Goal: Information Seeking & Learning: Learn about a topic

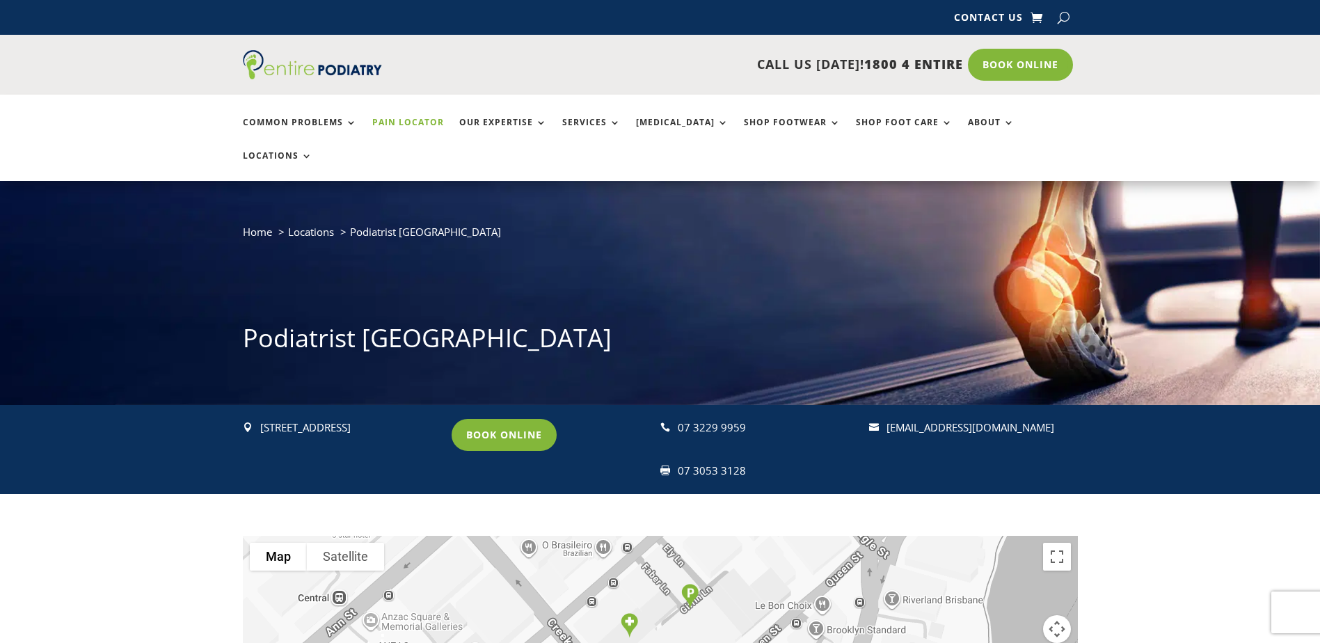
click at [406, 125] on link "Pain Locator" at bounding box center [408, 133] width 72 height 30
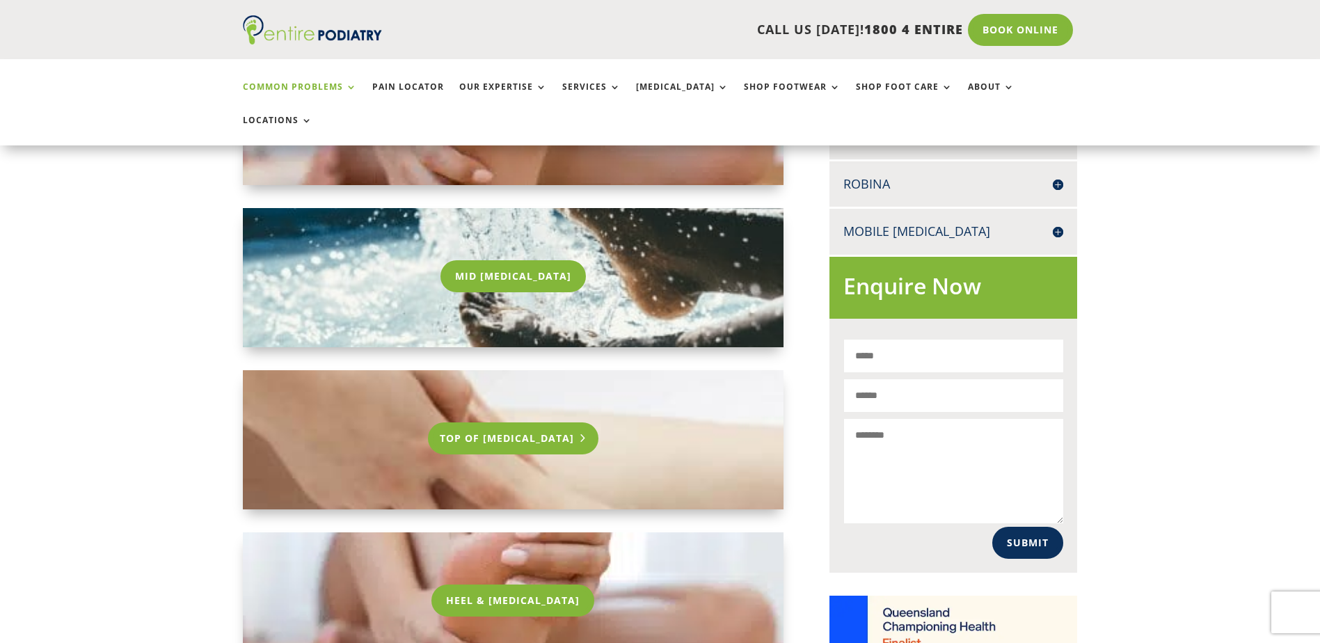
scroll to position [724, 0]
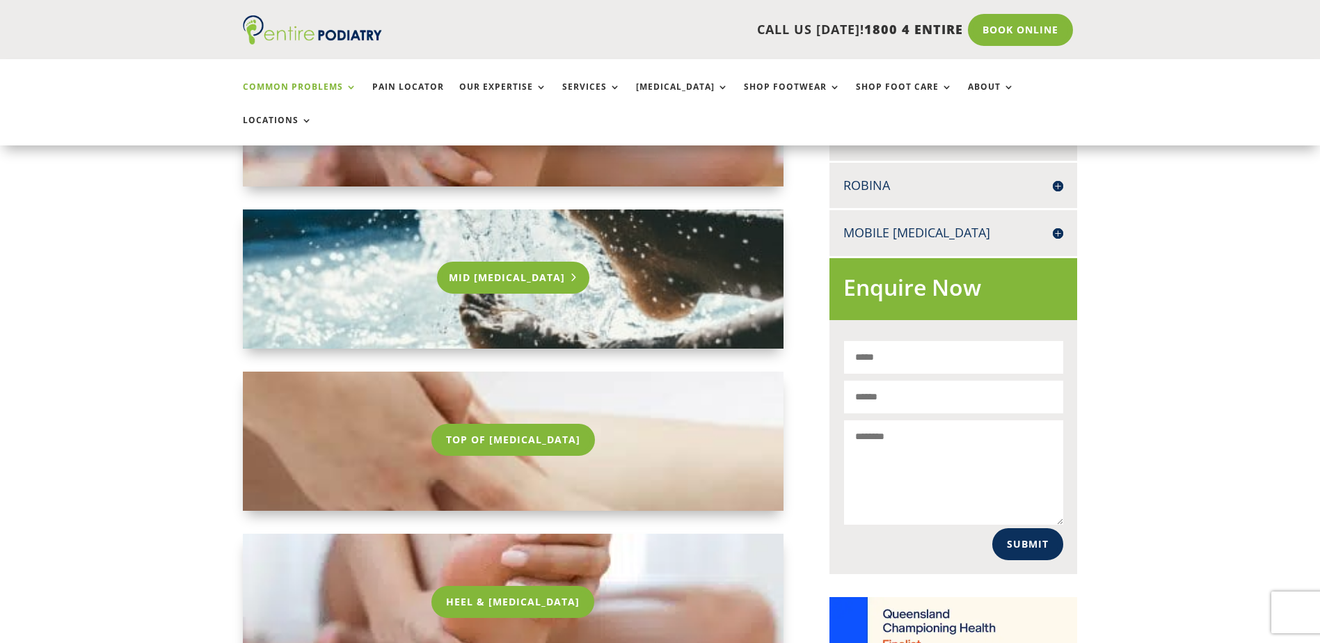
click at [515, 262] on link "Mid [MEDICAL_DATA]" at bounding box center [513, 278] width 152 height 32
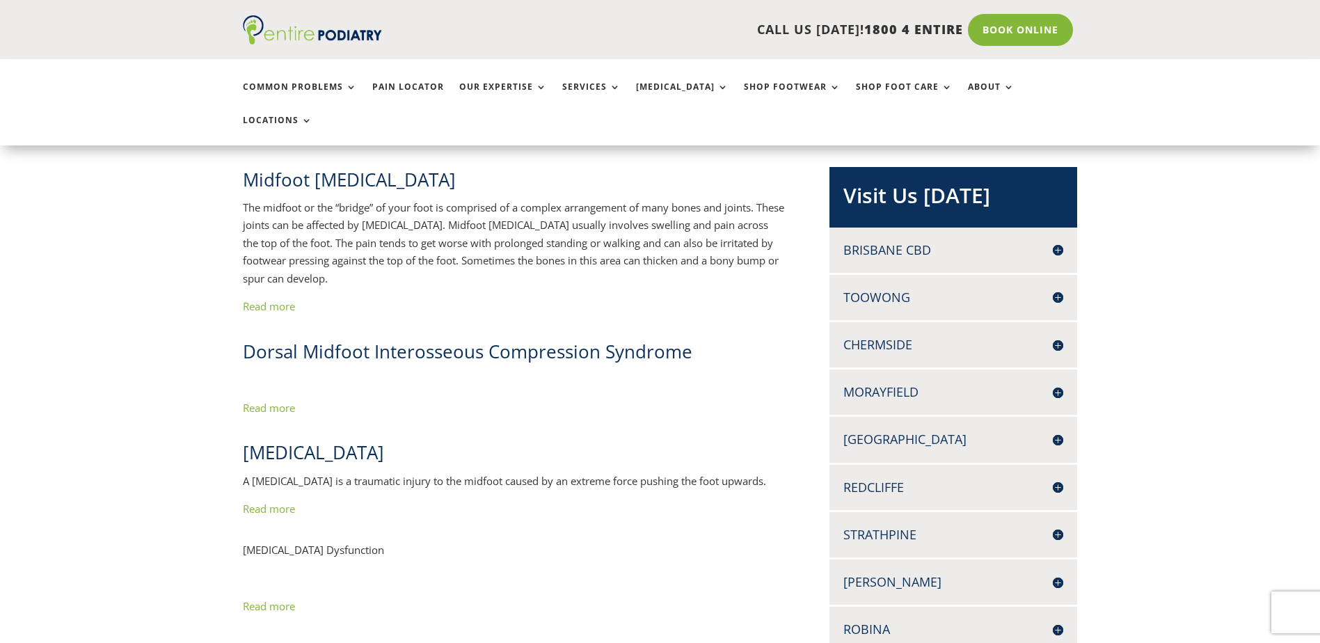
scroll to position [278, 0]
click at [262, 402] on link "Read more" at bounding box center [269, 409] width 52 height 14
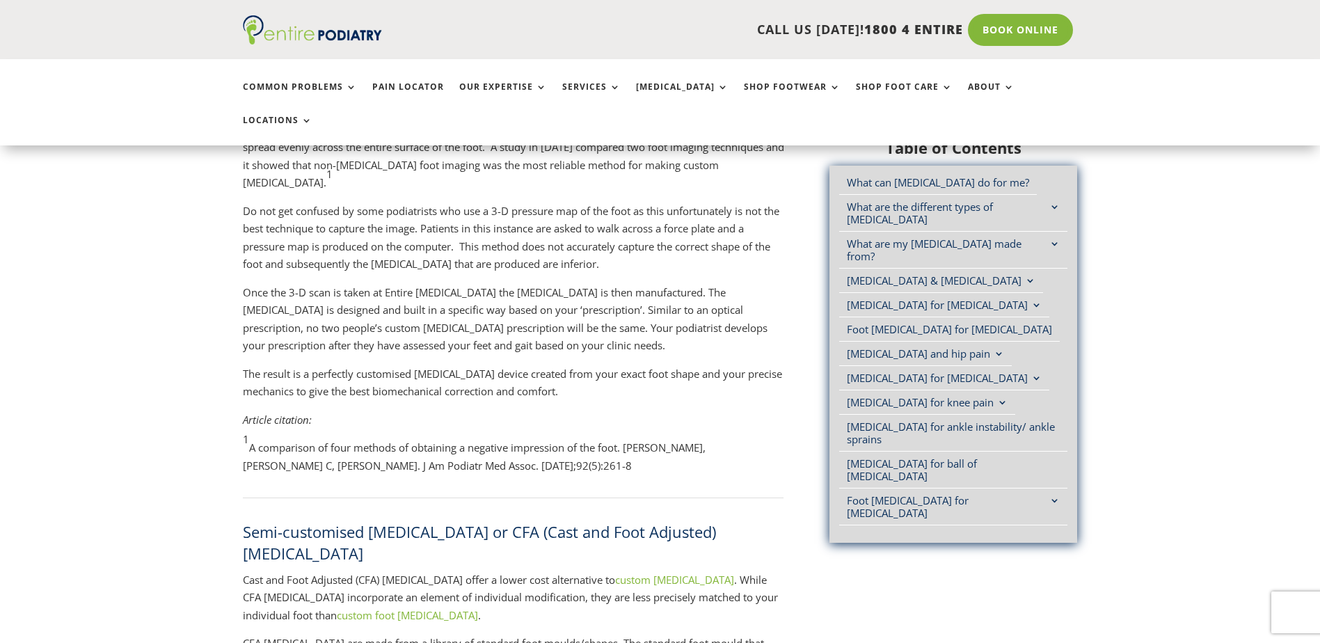
scroll to position [1447, 0]
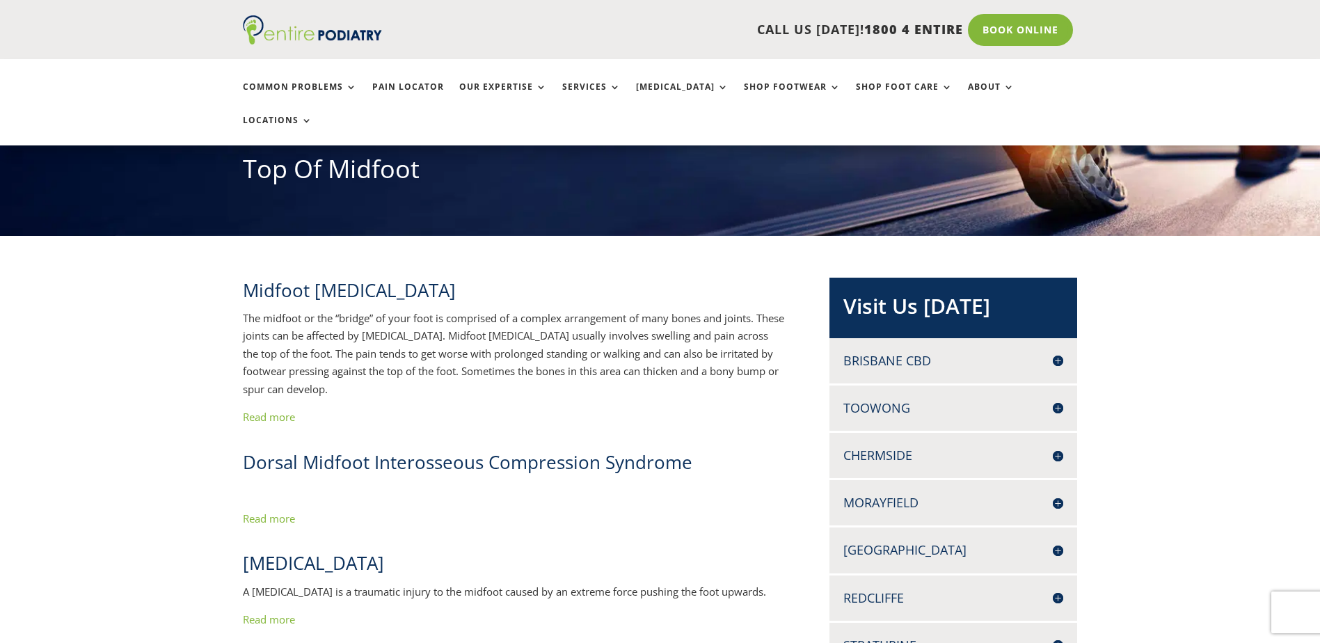
scroll to position [167, 0]
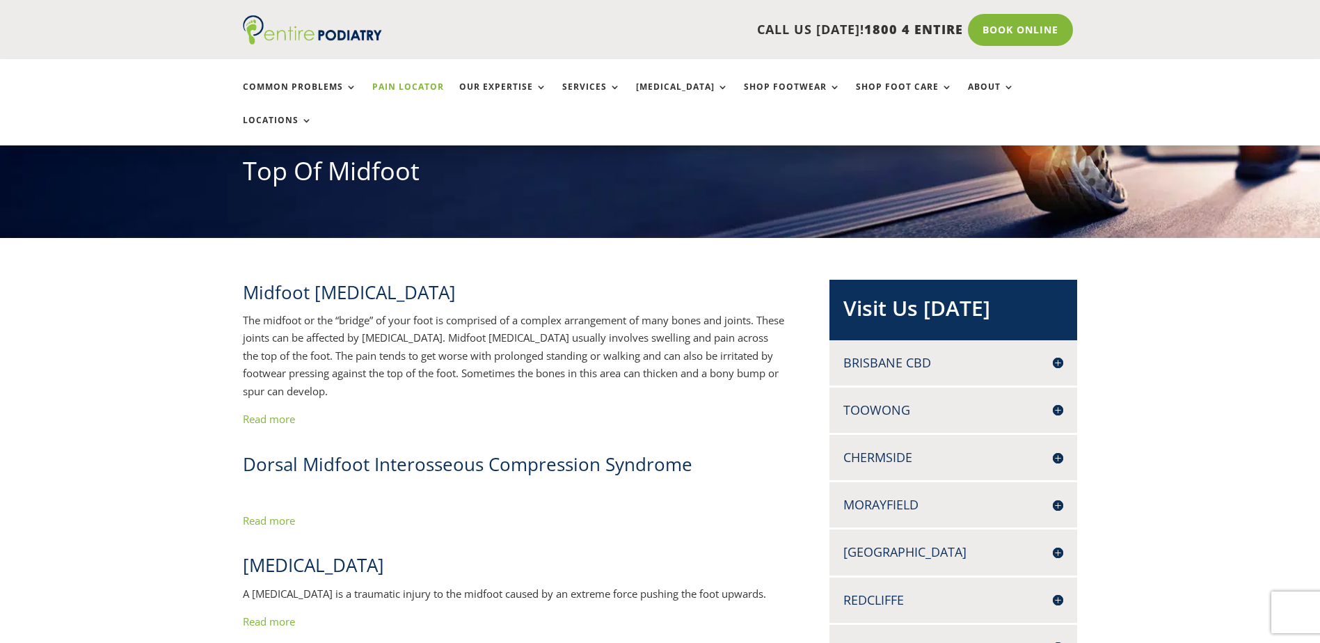
click at [412, 84] on link "Pain Locator" at bounding box center [408, 97] width 72 height 30
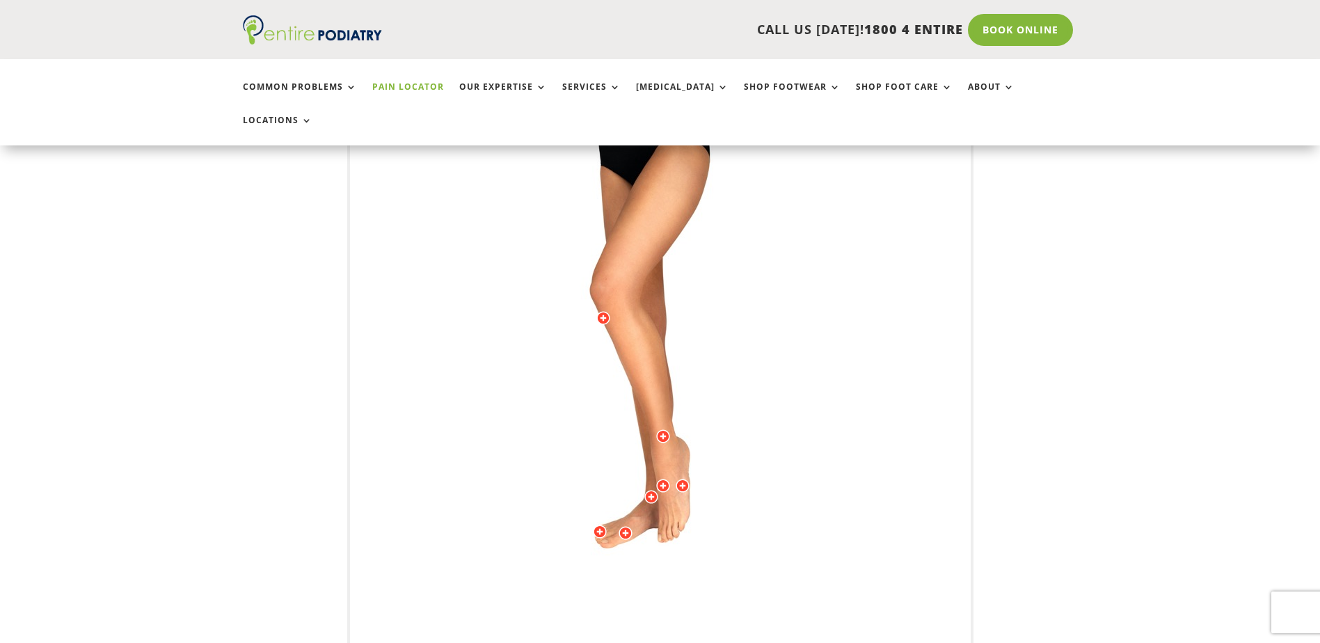
scroll to position [390, 0]
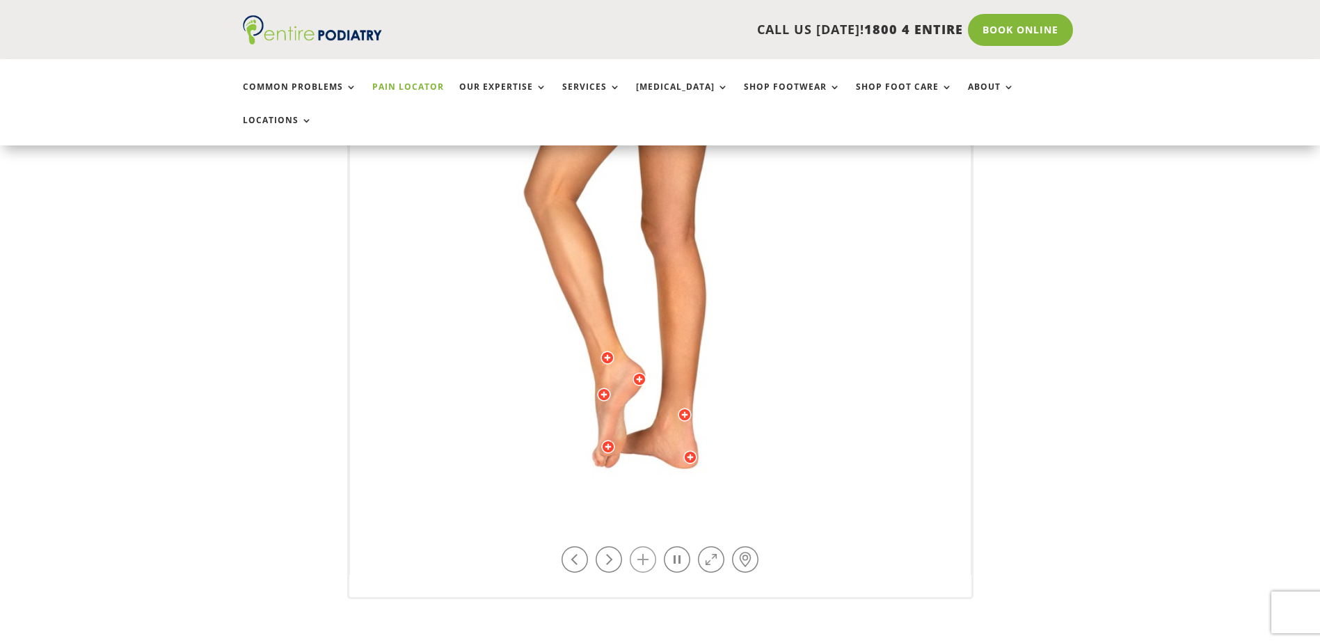
click at [642, 546] on link at bounding box center [643, 559] width 26 height 26
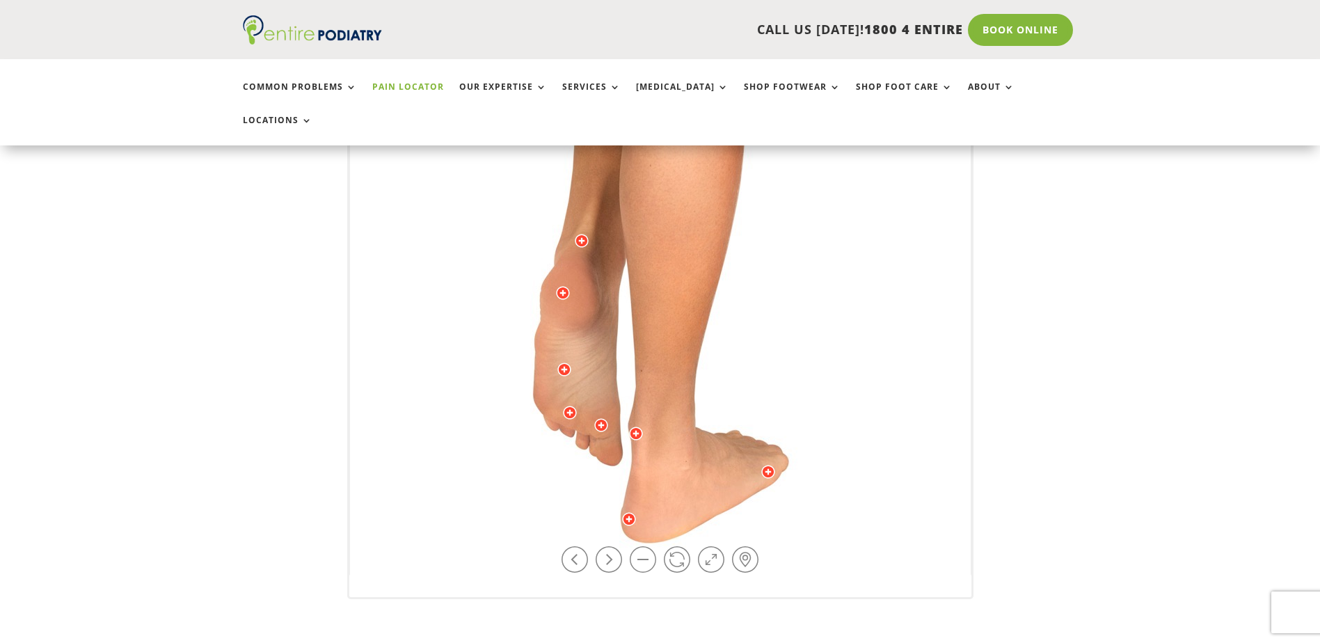
drag, startPoint x: 823, startPoint y: 475, endPoint x: 799, endPoint y: 254, distance: 222.6
click at [799, 254] on img at bounding box center [643, 30] width 960 height 1392
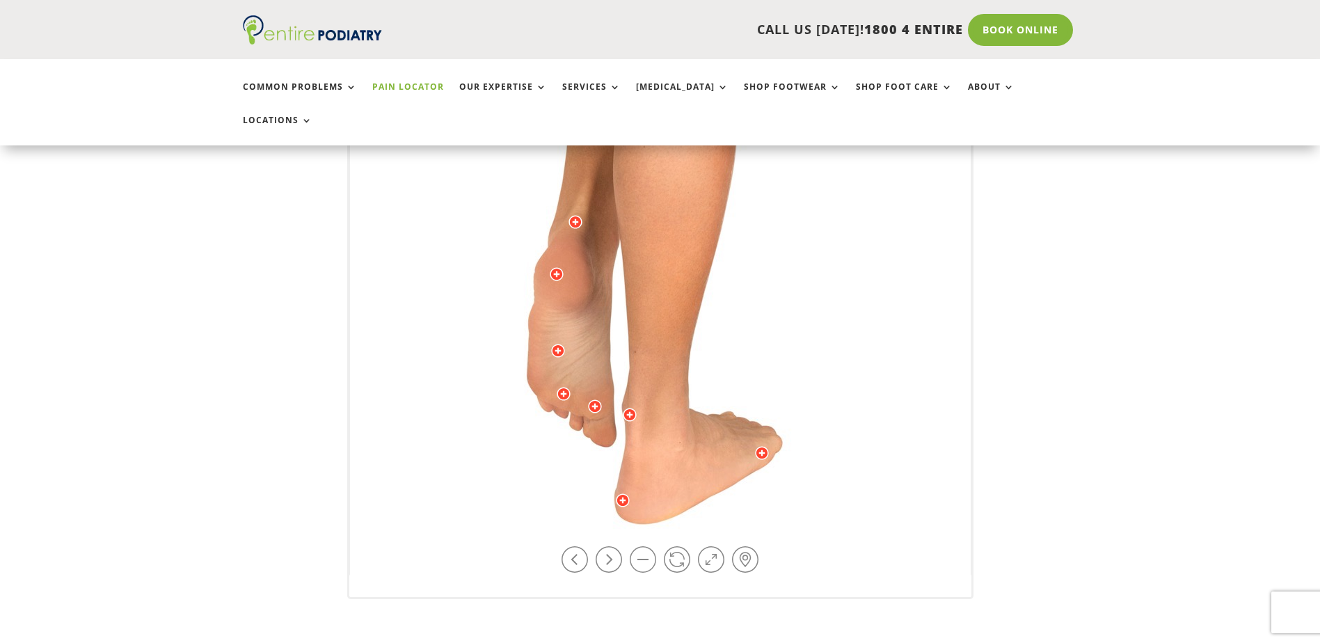
click at [761, 446] on div at bounding box center [762, 453] width 14 height 14
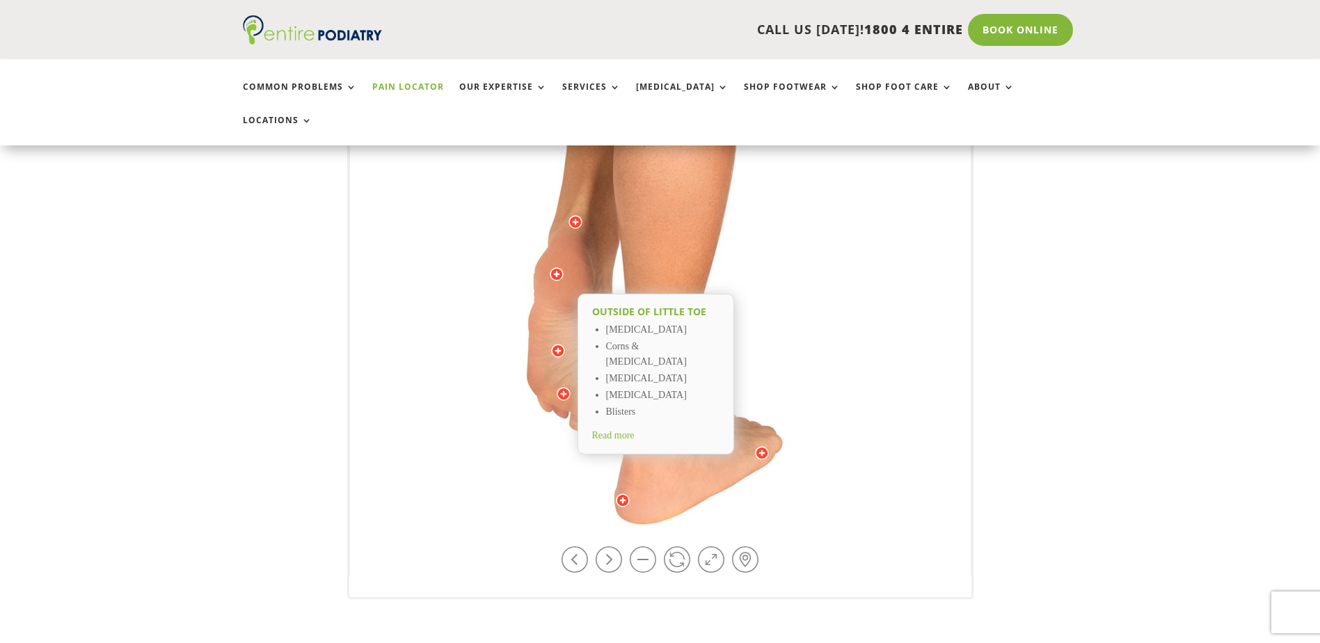
click at [635, 430] on span "Read more" at bounding box center [613, 435] width 42 height 10
click at [555, 344] on div at bounding box center [558, 351] width 14 height 14
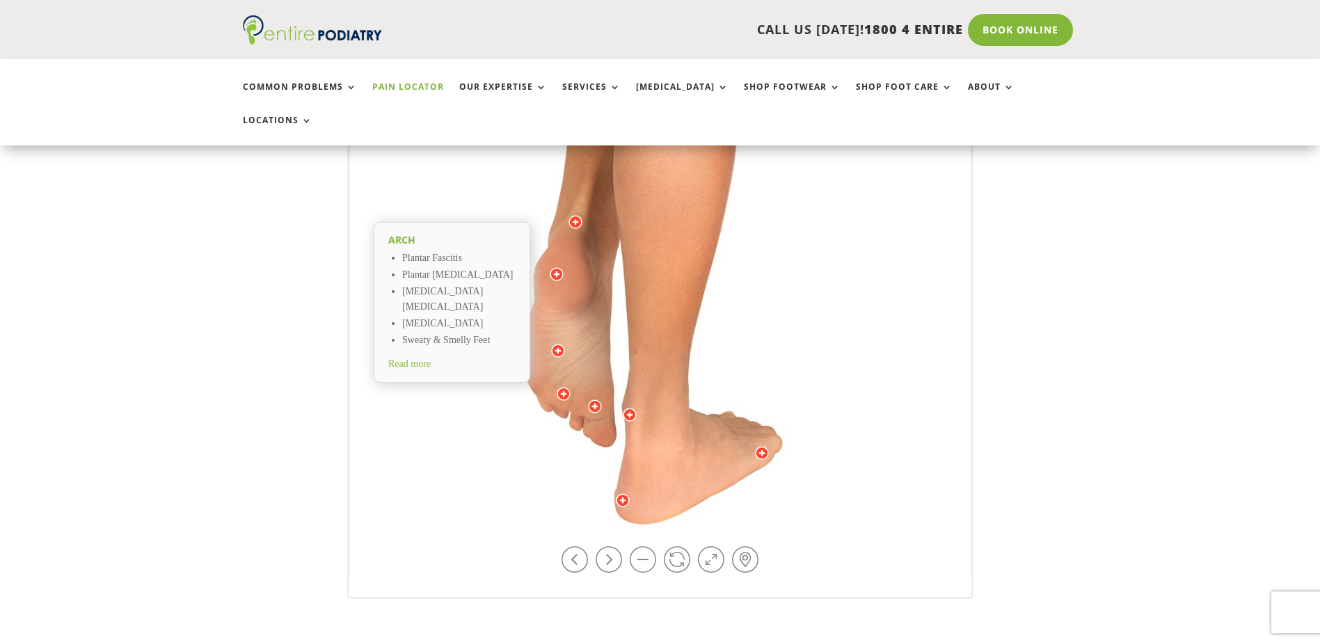
click at [414, 358] on span "Read more" at bounding box center [409, 363] width 42 height 10
click at [420, 358] on span "Read more" at bounding box center [409, 363] width 42 height 10
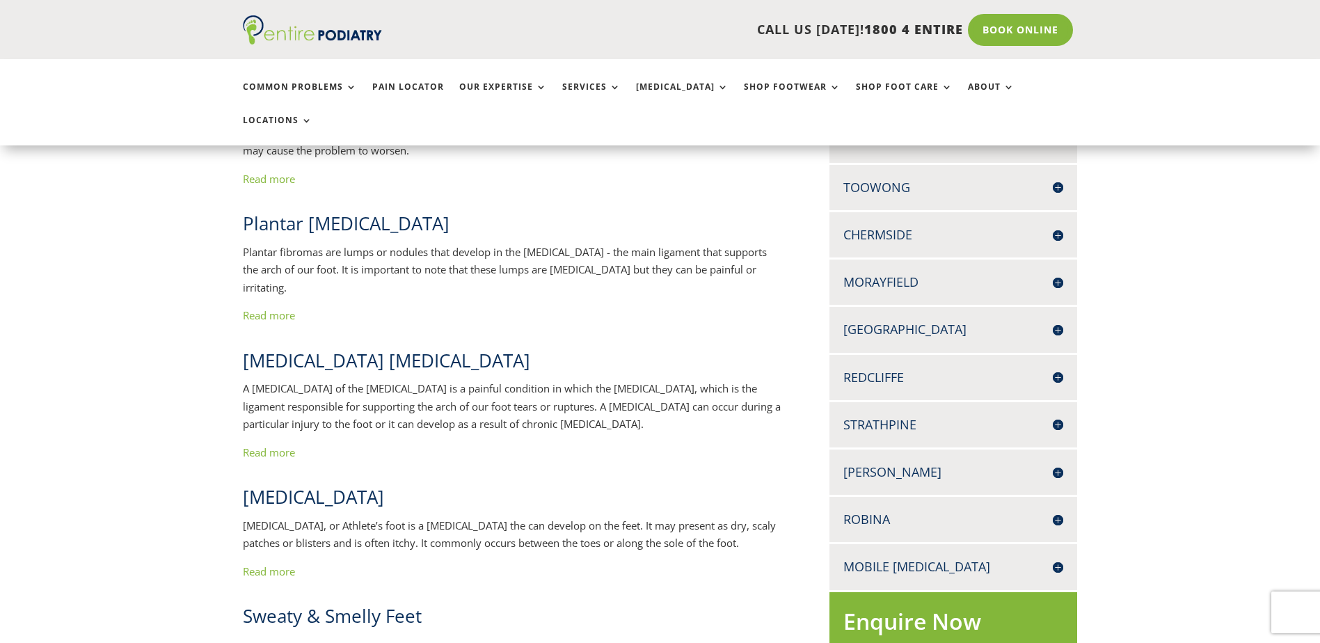
scroll to position [278, 0]
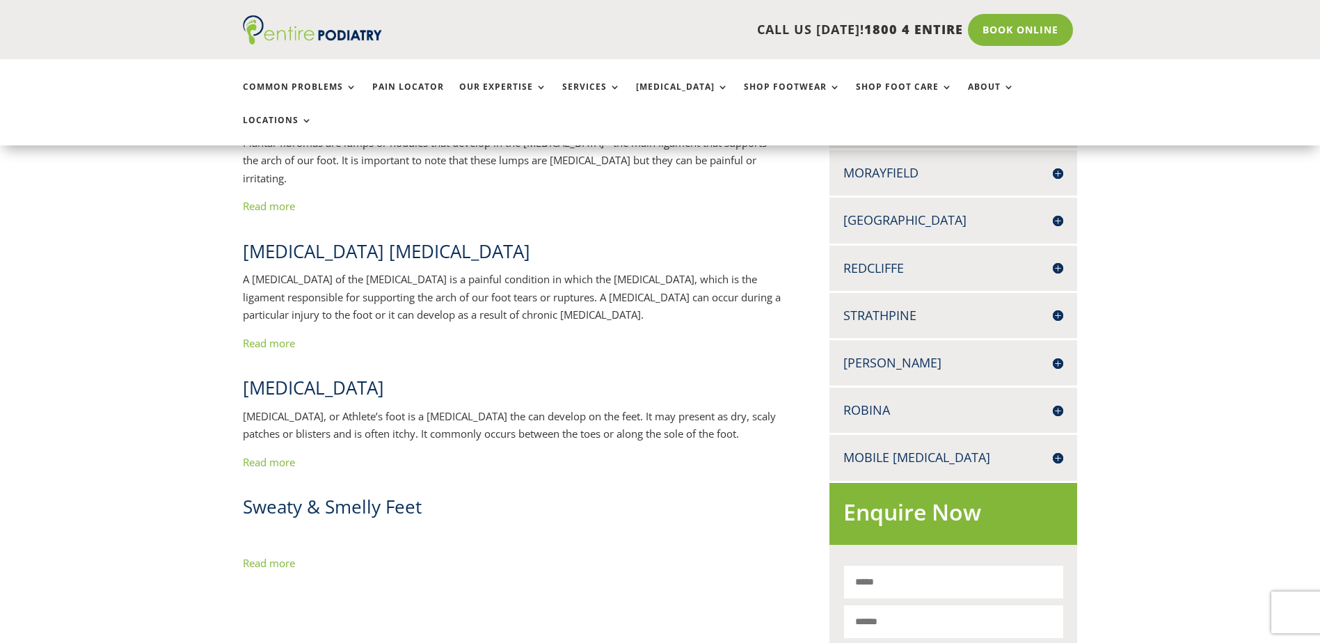
scroll to position [501, 0]
